Goal: Transaction & Acquisition: Purchase product/service

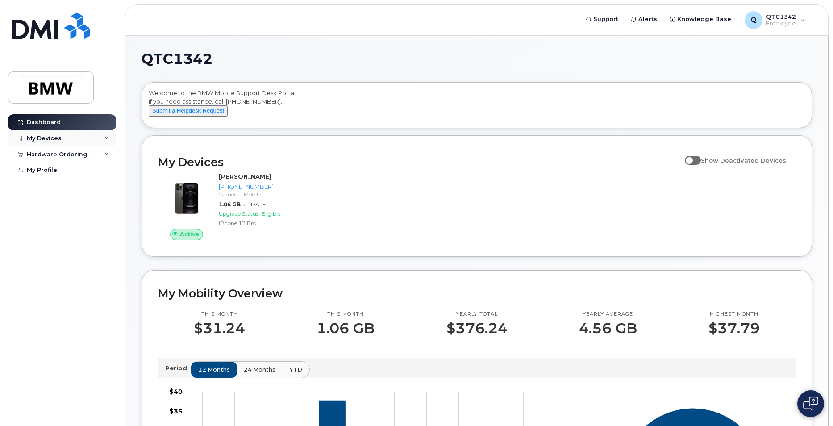
click at [64, 140] on div "My Devices" at bounding box center [62, 138] width 108 height 16
click at [83, 206] on div "Hardware Ordering" at bounding box center [57, 202] width 61 height 7
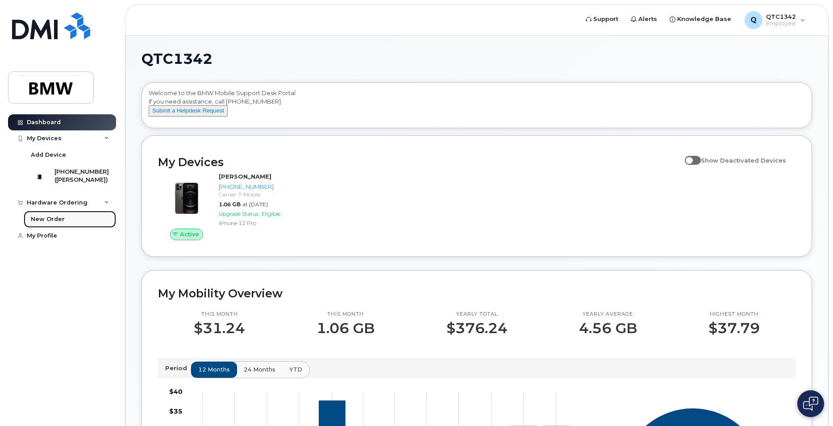
click at [52, 223] on div "New Order" at bounding box center [48, 219] width 34 height 8
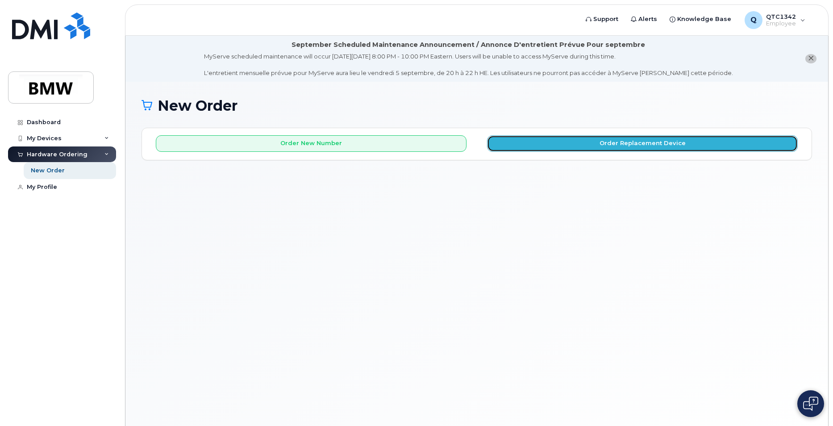
click at [644, 149] on button "Order Replacement Device" at bounding box center [642, 143] width 311 height 17
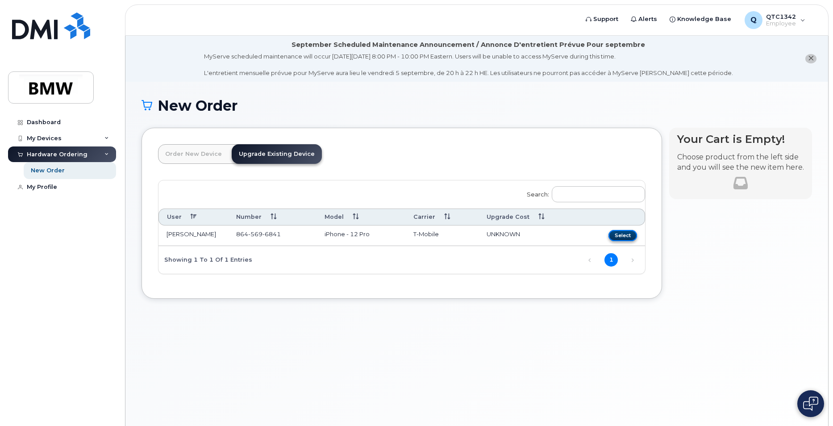
click at [626, 233] on button "Select" at bounding box center [622, 235] width 29 height 11
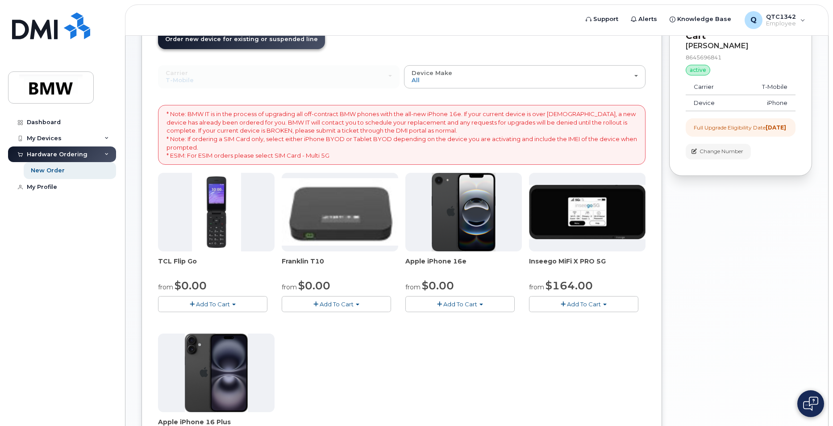
scroll to position [45, 0]
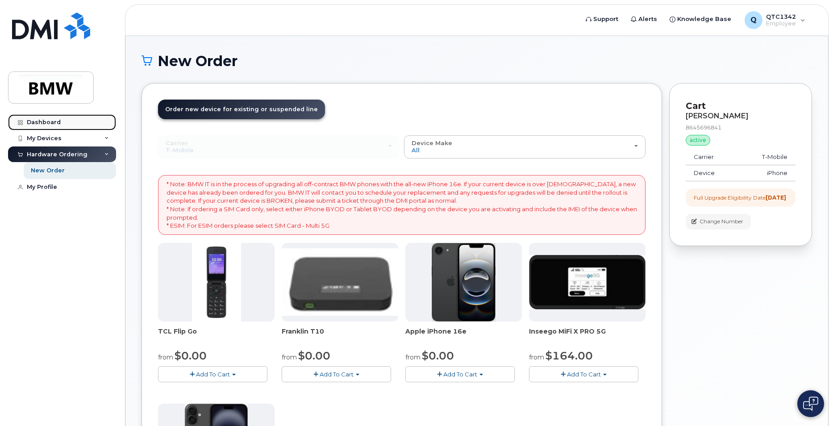
click at [48, 119] on div "Dashboard" at bounding box center [44, 122] width 34 height 7
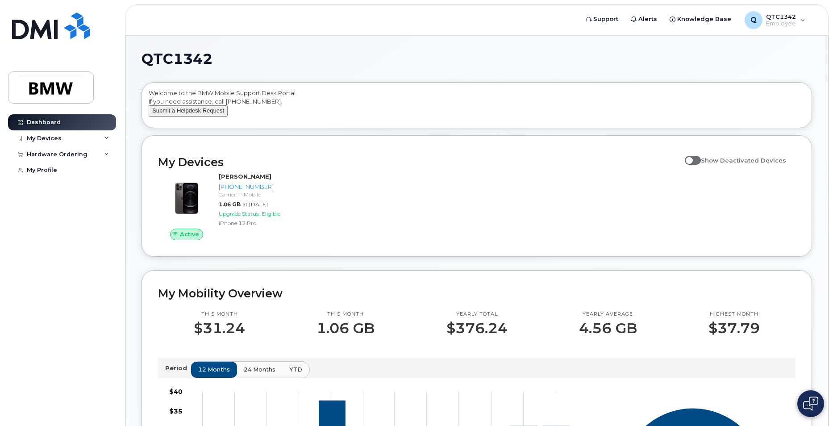
click at [194, 116] on button "Submit a Helpdesk Request" at bounding box center [188, 110] width 79 height 11
